Goal: Navigation & Orientation: Go to known website

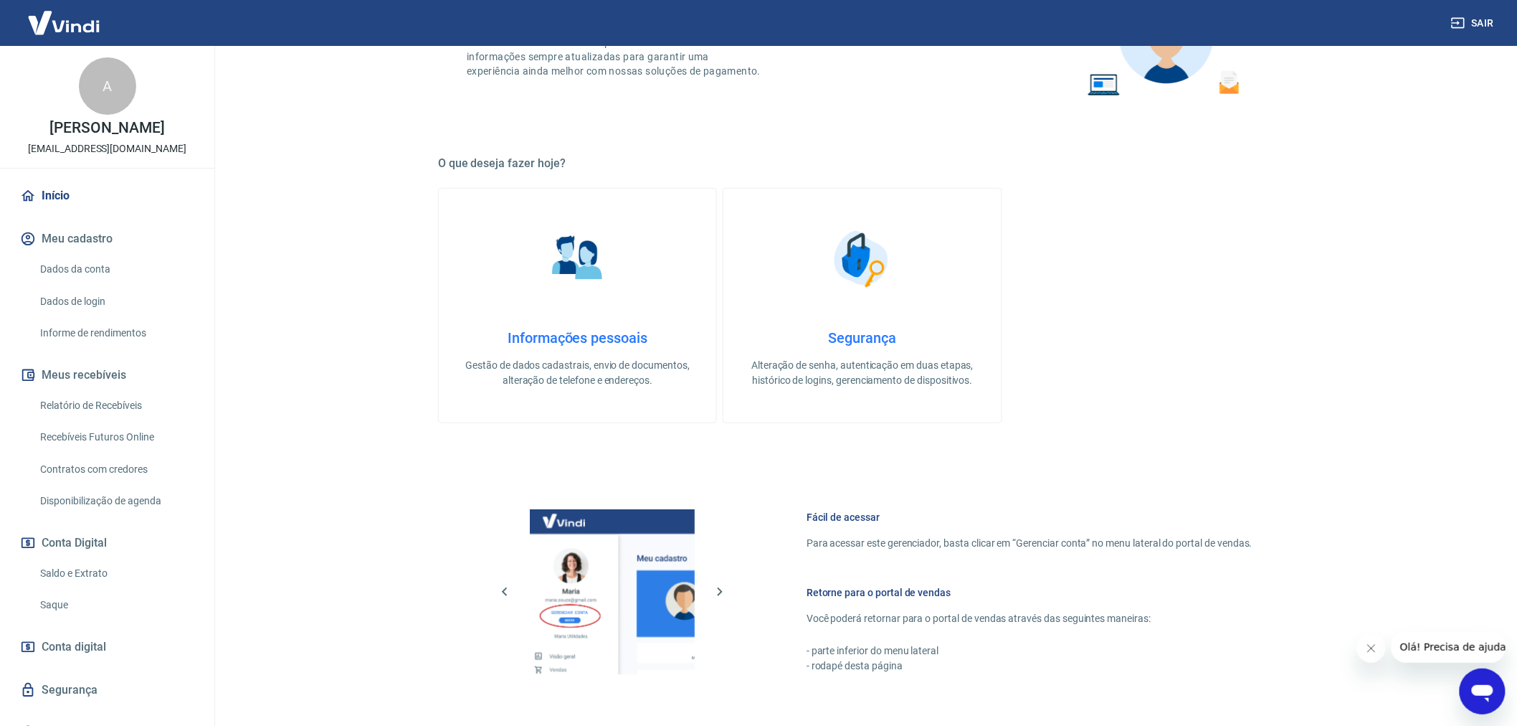
scroll to position [392, 0]
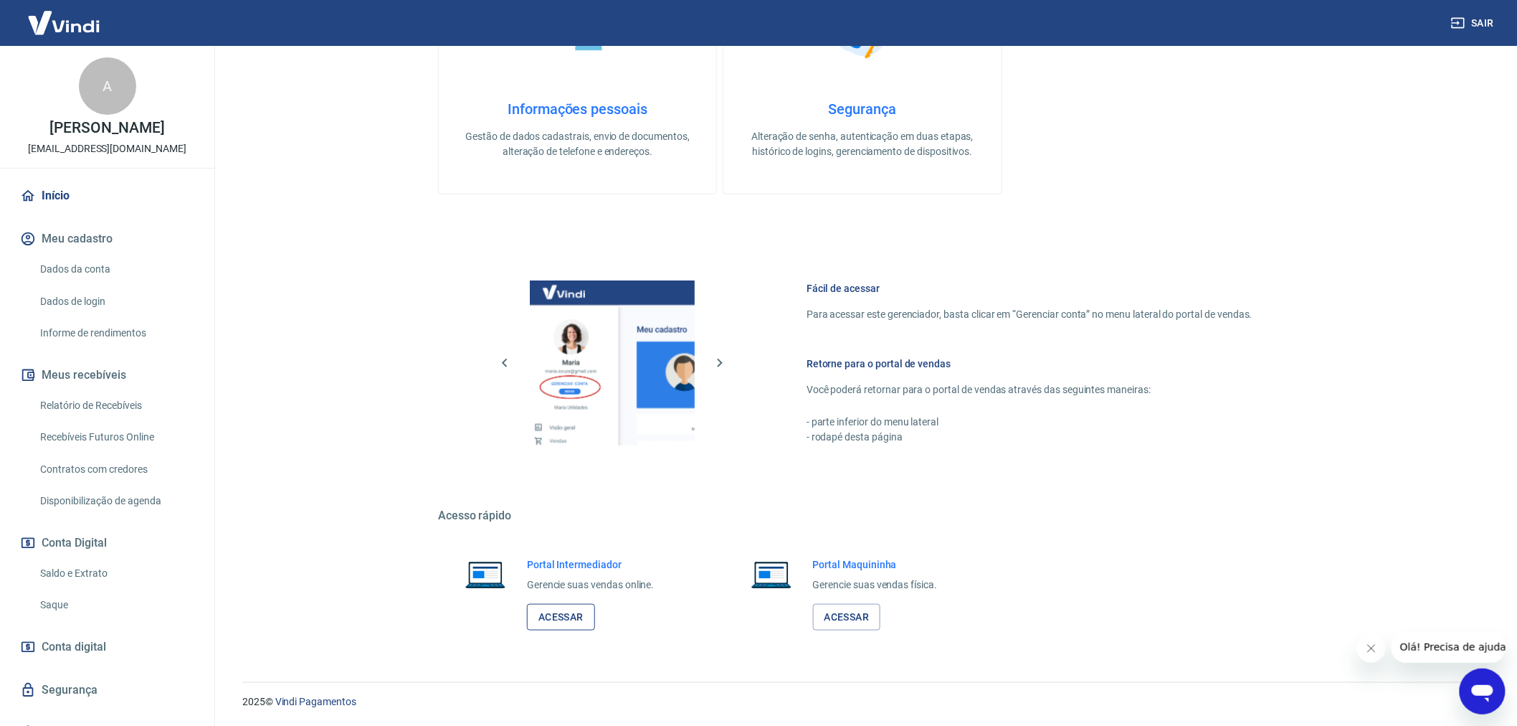
click at [547, 617] on link "Acessar" at bounding box center [561, 617] width 68 height 27
